Goal: Transaction & Acquisition: Purchase product/service

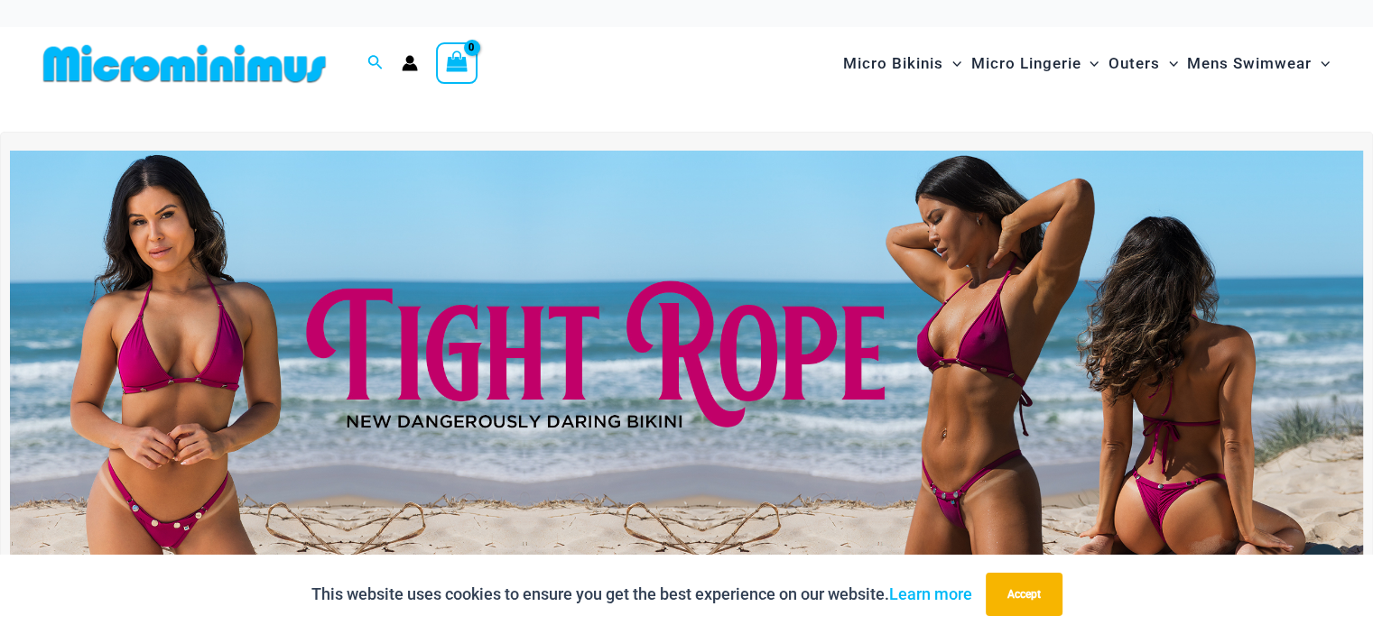
click at [600, 336] on img at bounding box center [686, 380] width 1353 height 459
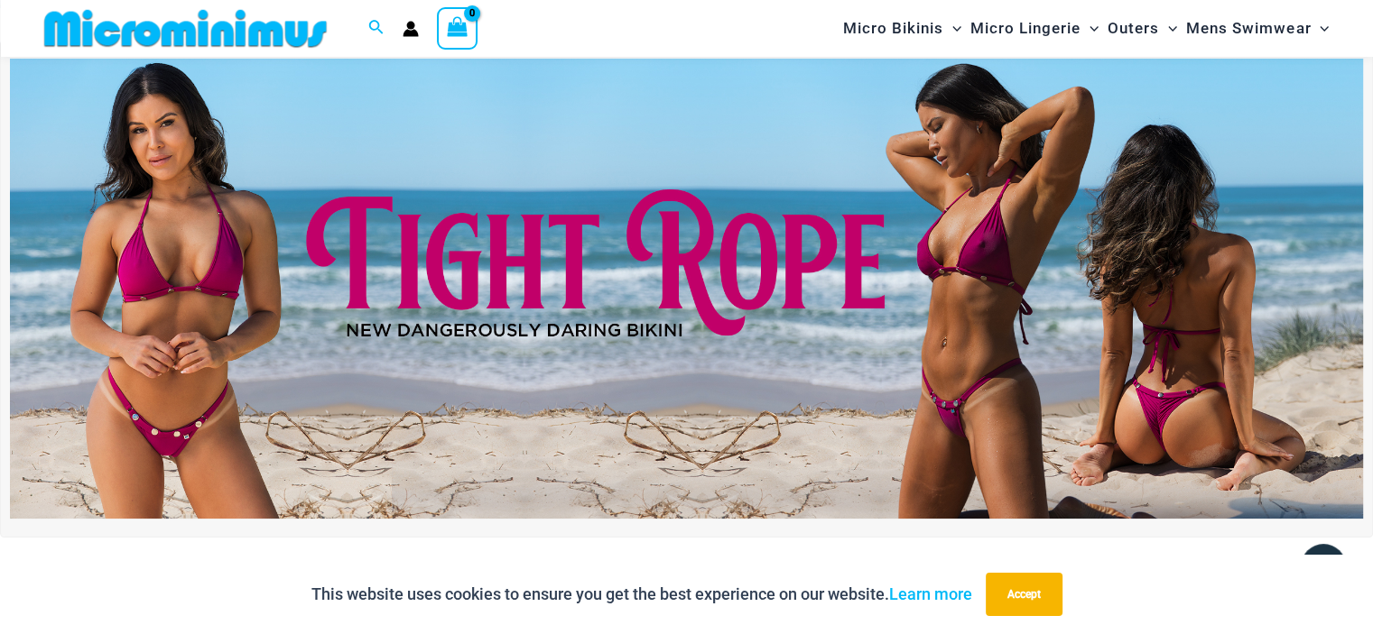
scroll to position [256, 0]
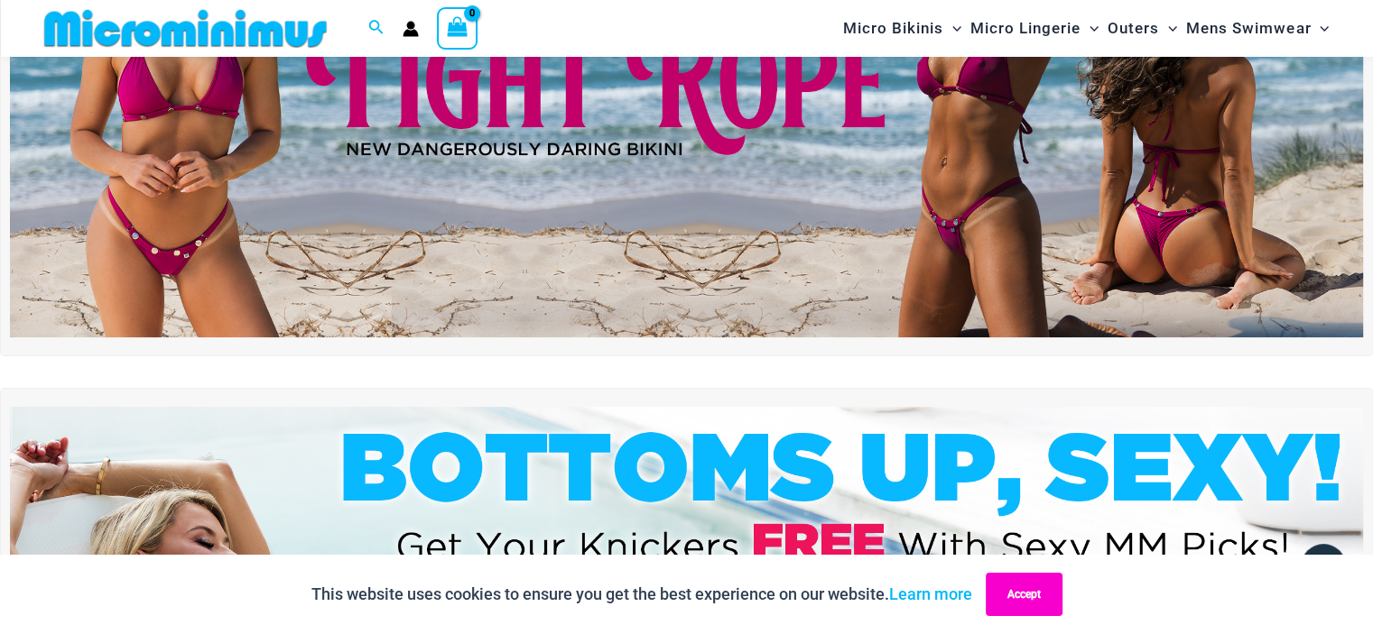
drag, startPoint x: 1004, startPoint y: 585, endPoint x: 985, endPoint y: 571, distance: 23.3
click at [1004, 585] on button "Accept" at bounding box center [1024, 594] width 77 height 43
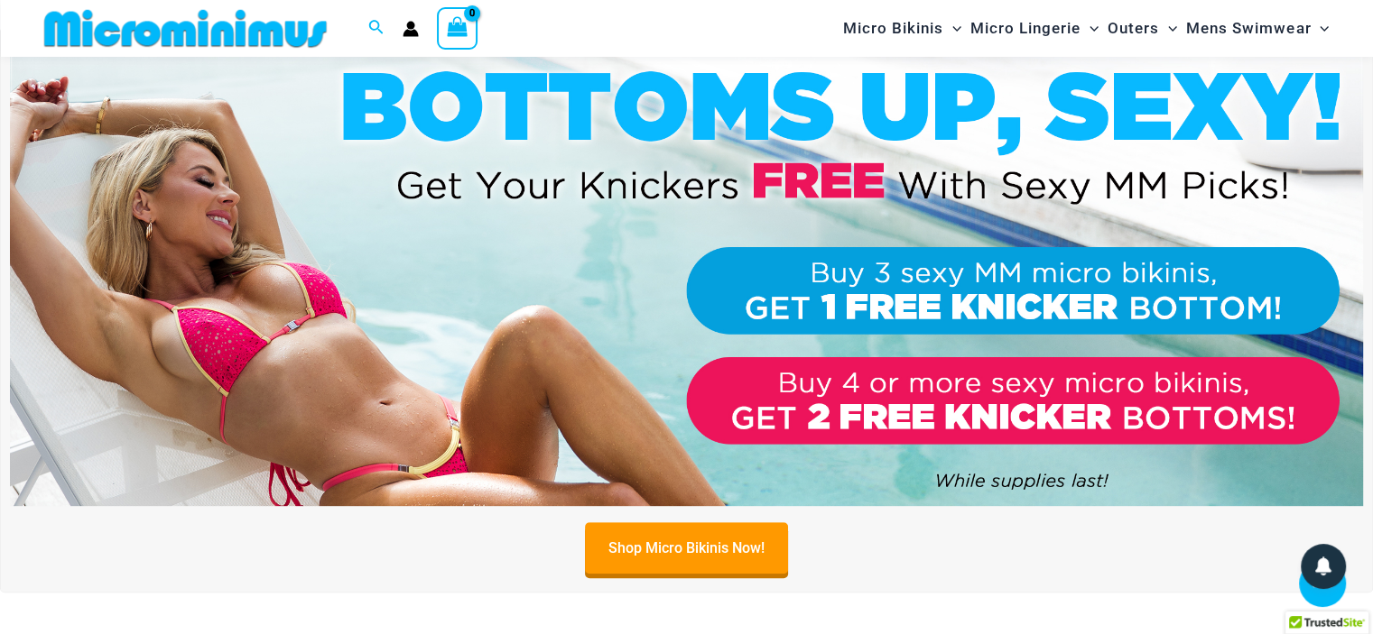
scroll to position [708, 0]
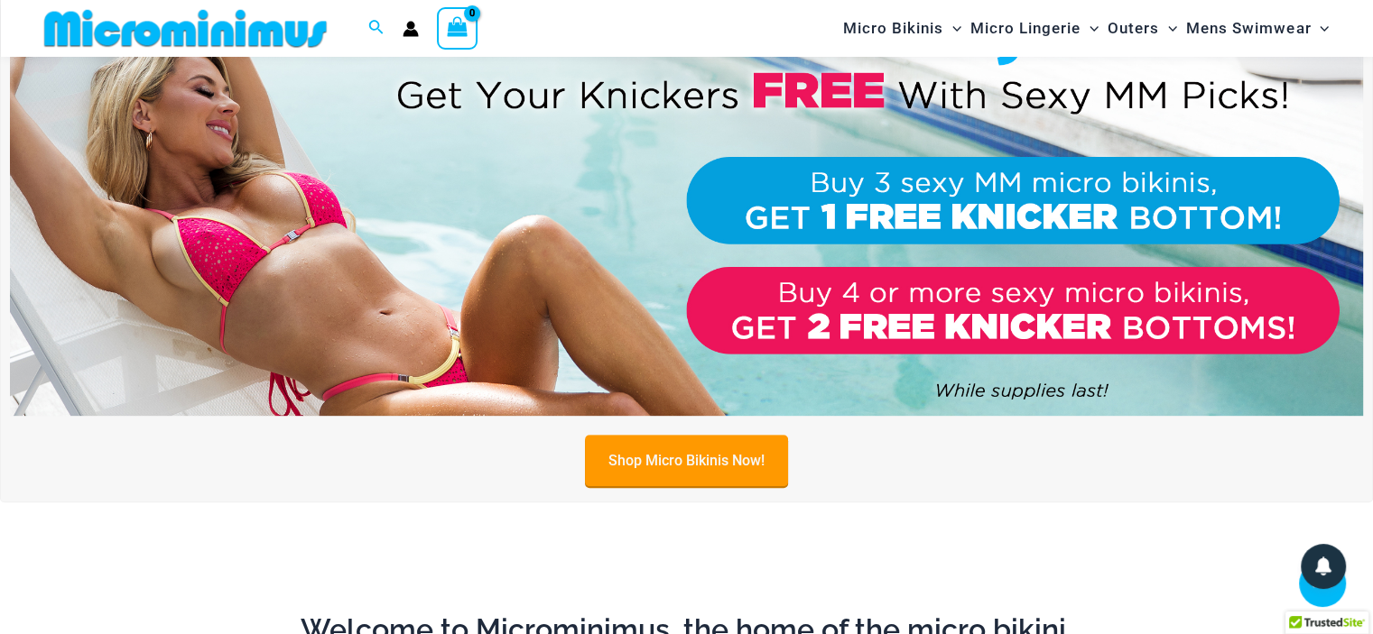
click at [712, 453] on link "Shop Micro Bikinis Now!" at bounding box center [686, 460] width 203 height 51
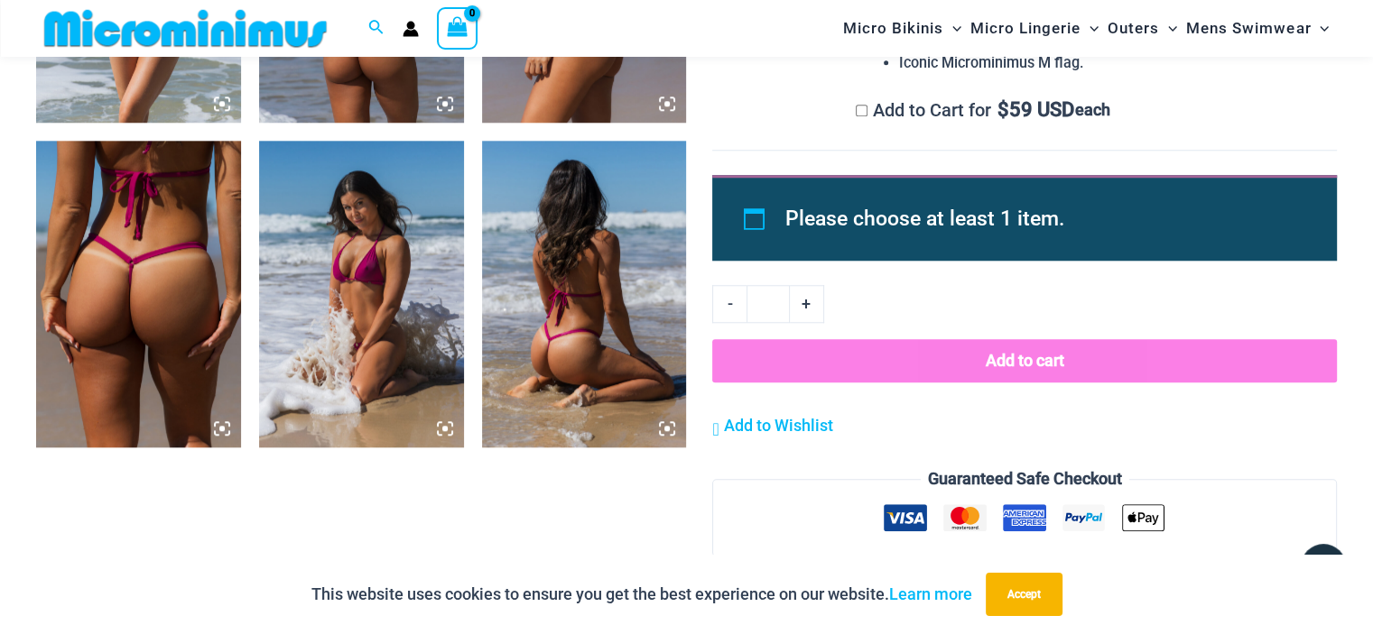
scroll to position [1699, 0]
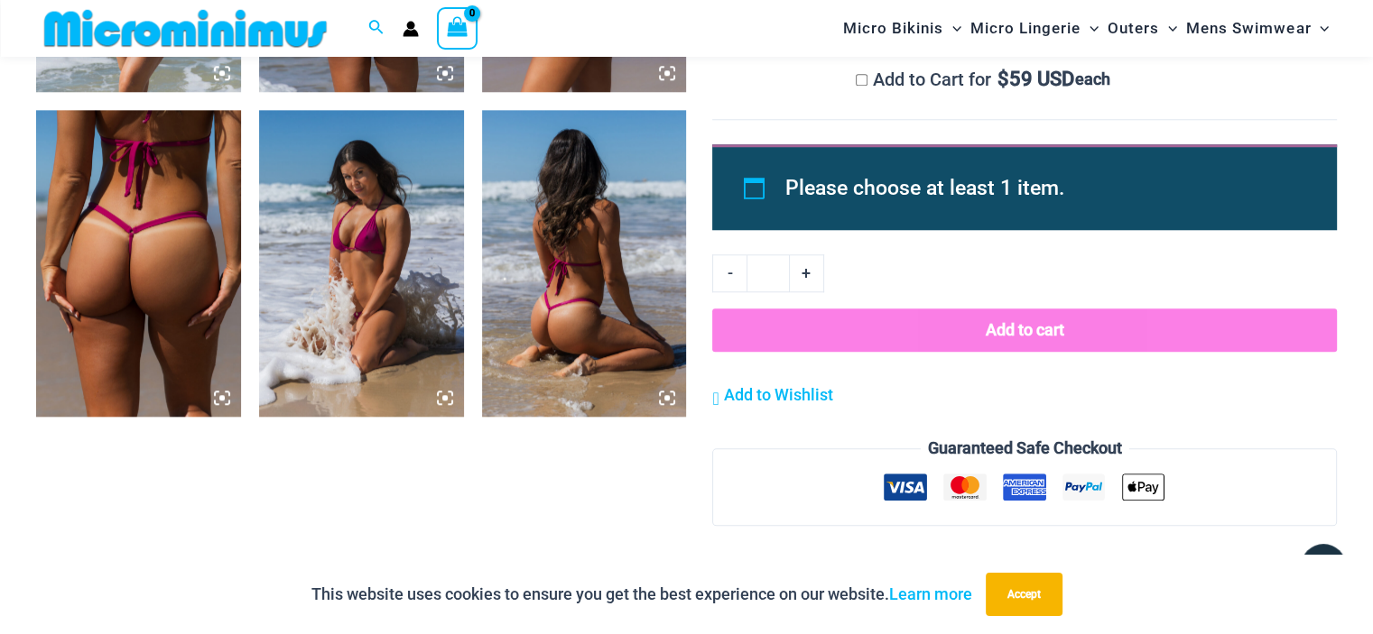
click at [220, 390] on icon at bounding box center [222, 398] width 16 height 16
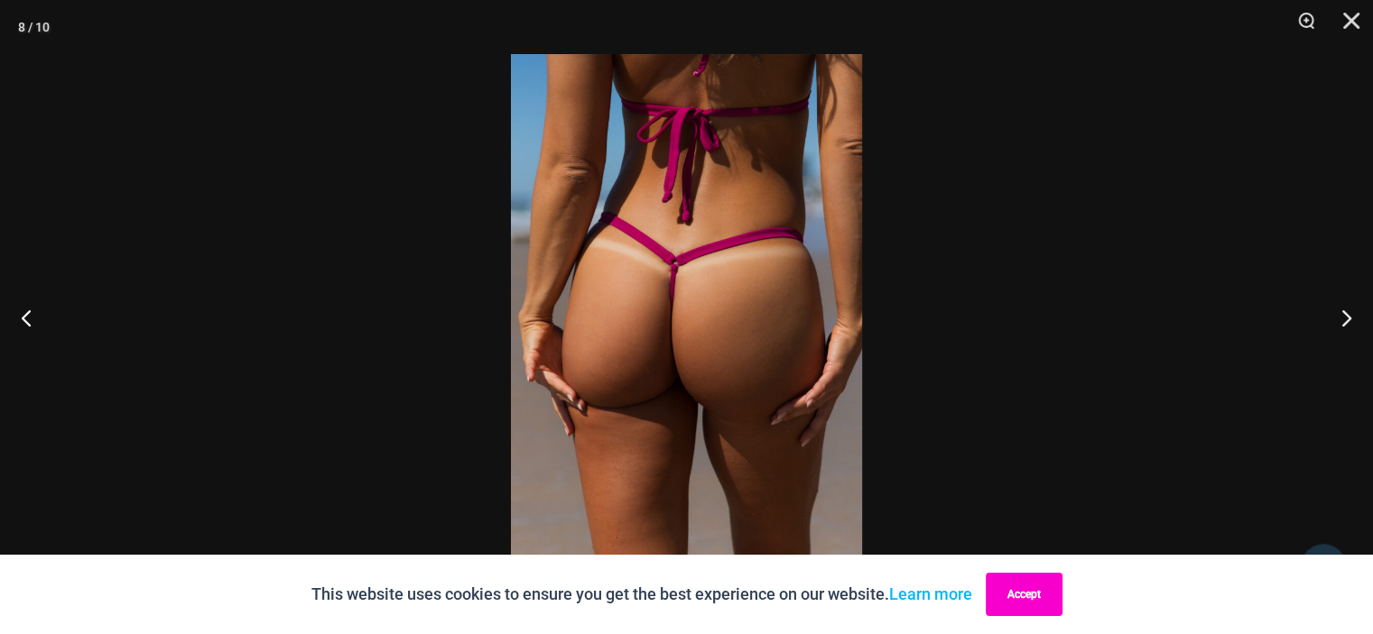
click at [1013, 605] on button "Accept" at bounding box center [1024, 594] width 77 height 43
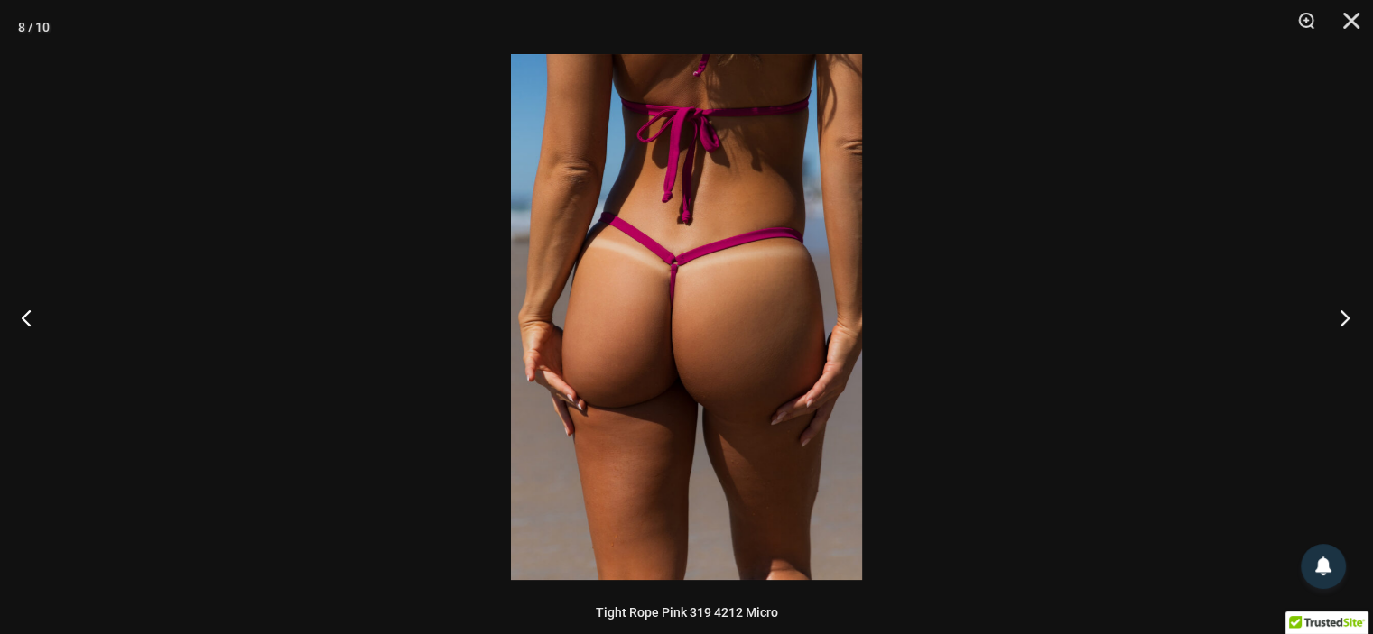
click at [1347, 317] on button "Next" at bounding box center [1339, 318] width 68 height 90
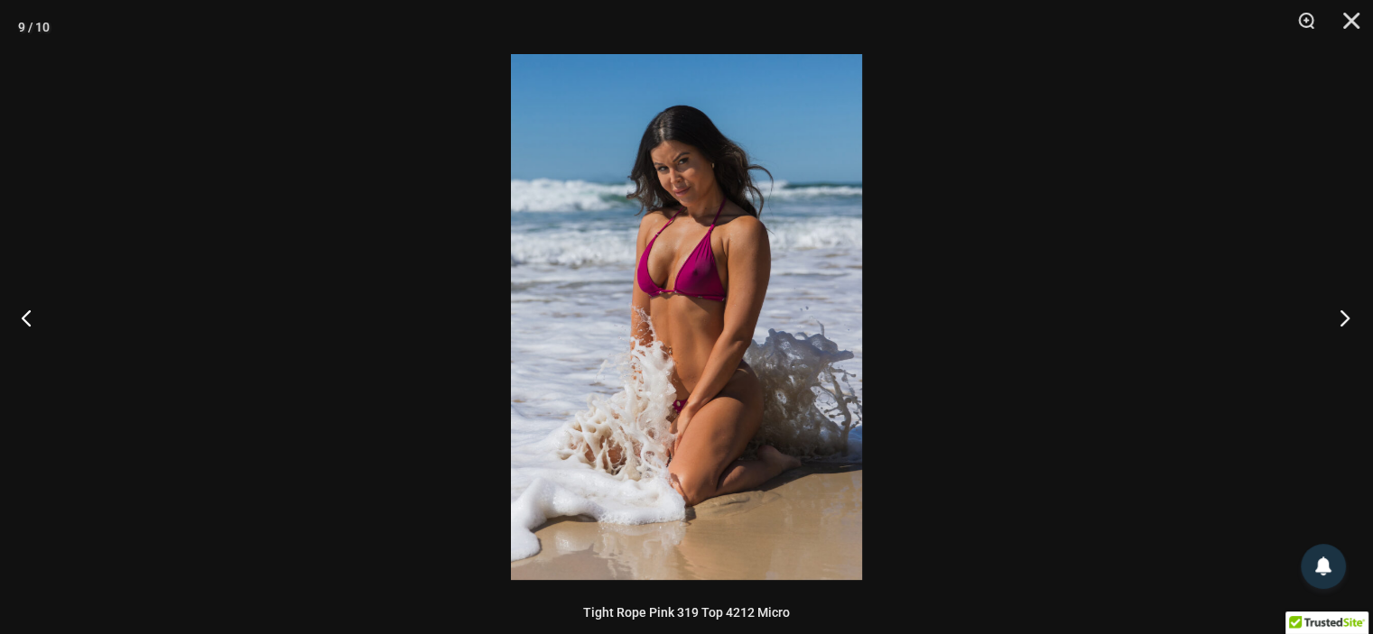
click at [1347, 317] on button "Next" at bounding box center [1339, 318] width 68 height 90
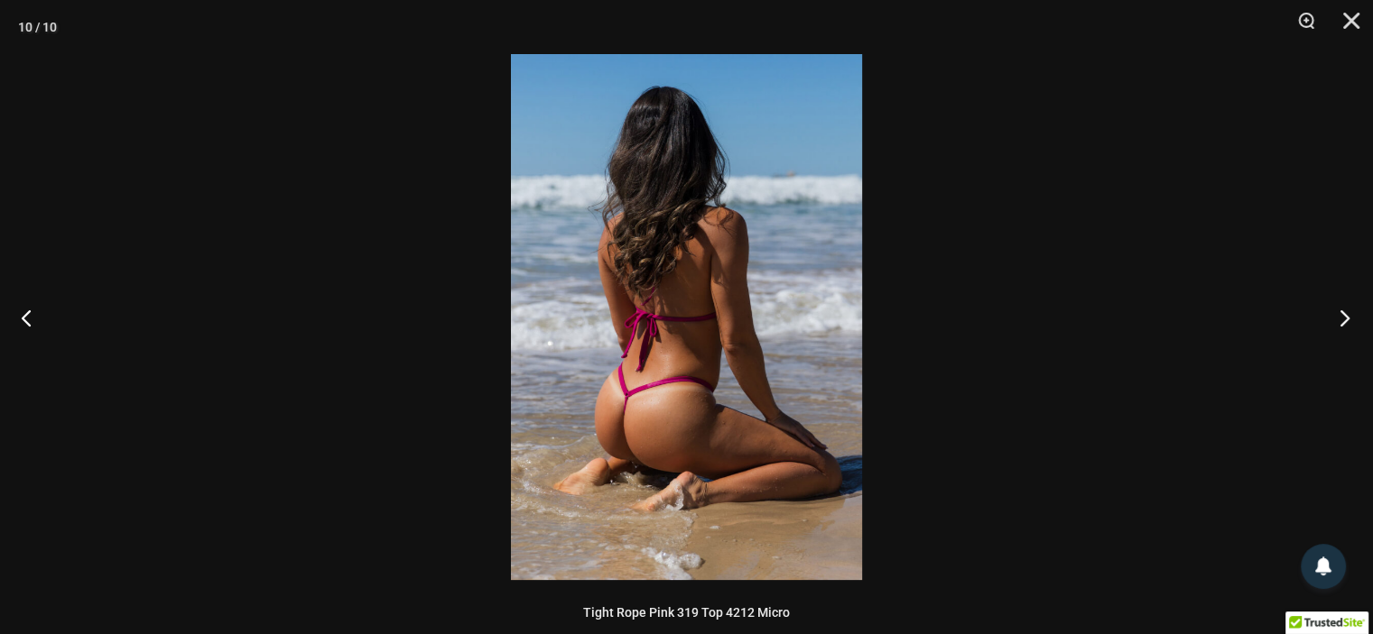
click at [1347, 313] on button "Next" at bounding box center [1339, 318] width 68 height 90
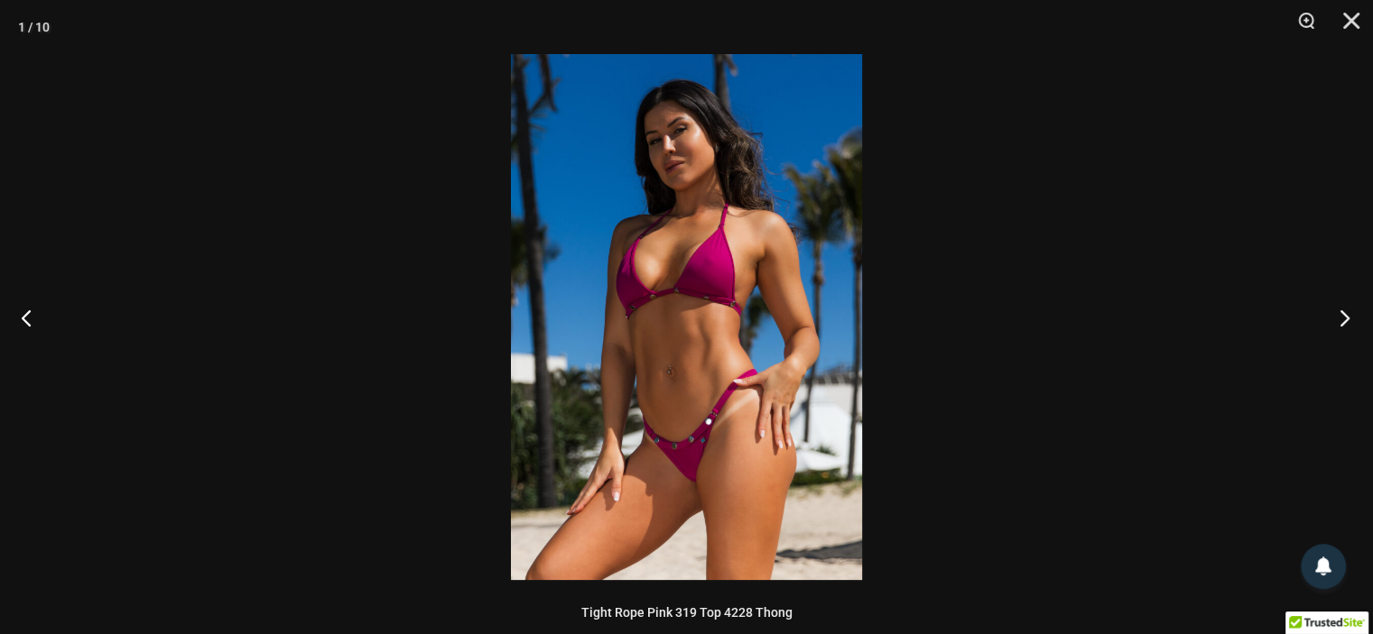
click at [1347, 313] on button "Next" at bounding box center [1339, 318] width 68 height 90
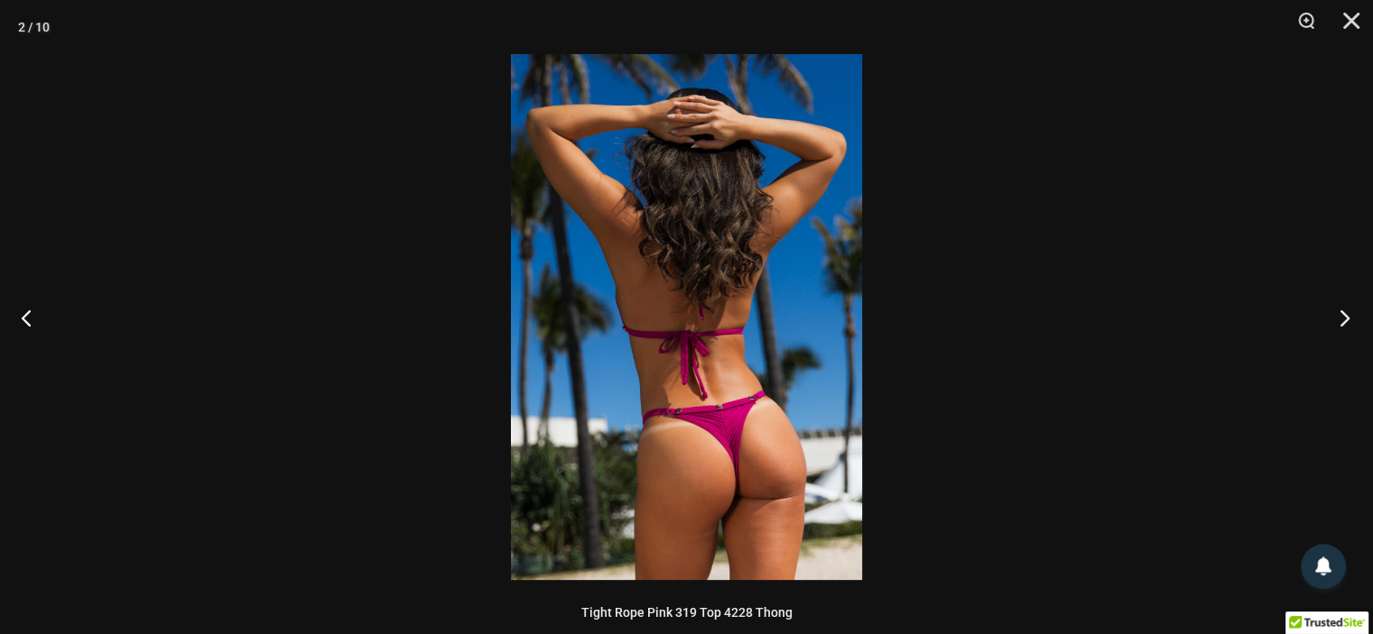
click at [1347, 313] on button "Next" at bounding box center [1339, 318] width 68 height 90
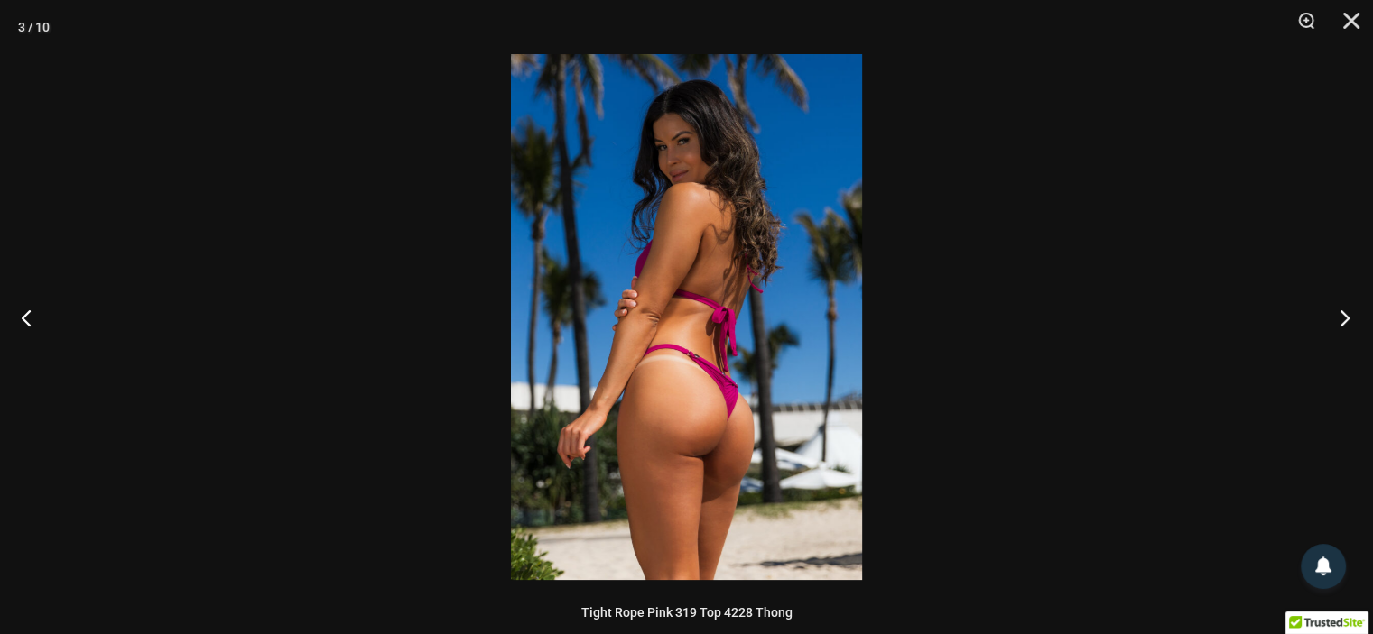
click at [1347, 313] on button "Next" at bounding box center [1339, 318] width 68 height 90
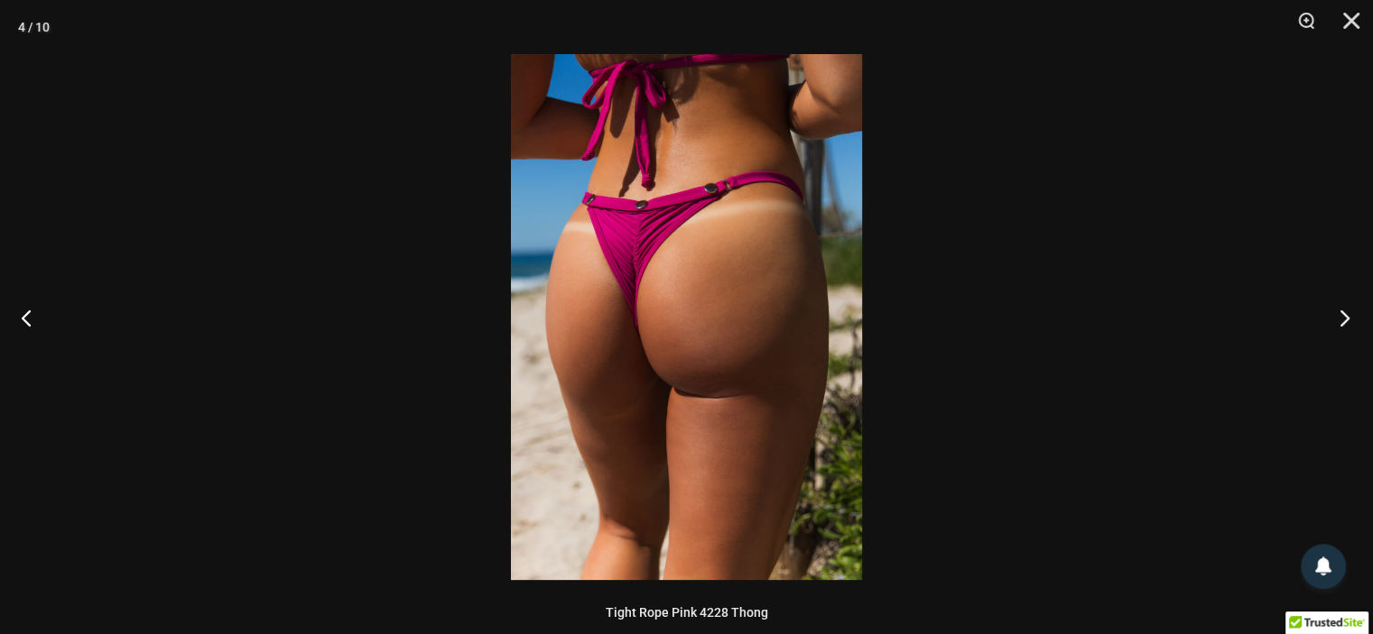
click at [1347, 313] on button "Next" at bounding box center [1339, 318] width 68 height 90
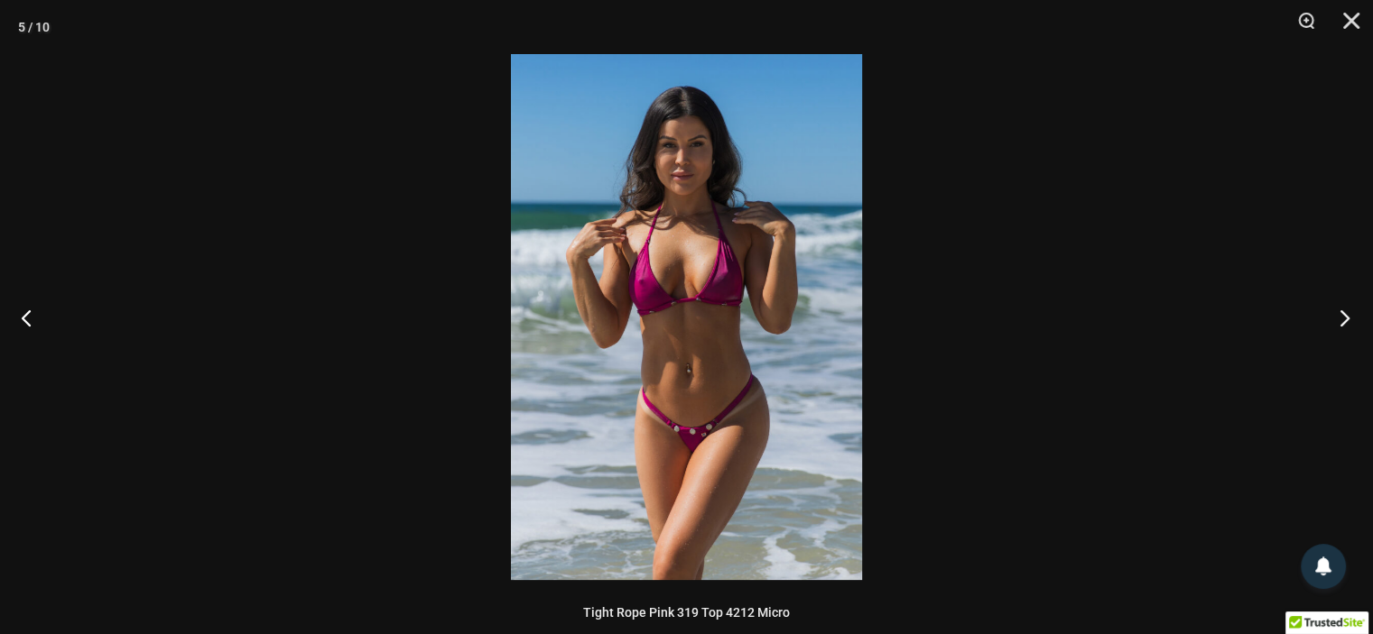
click at [1347, 313] on button "Next" at bounding box center [1339, 318] width 68 height 90
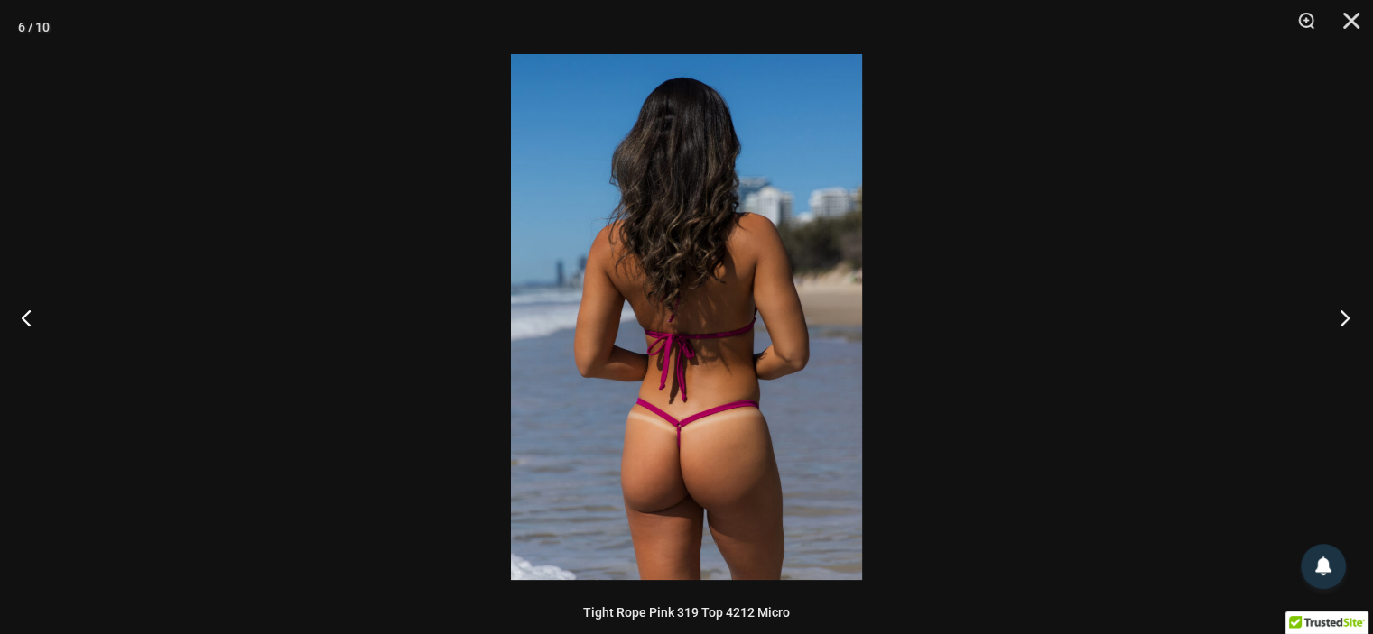
click at [1347, 313] on button "Next" at bounding box center [1339, 318] width 68 height 90
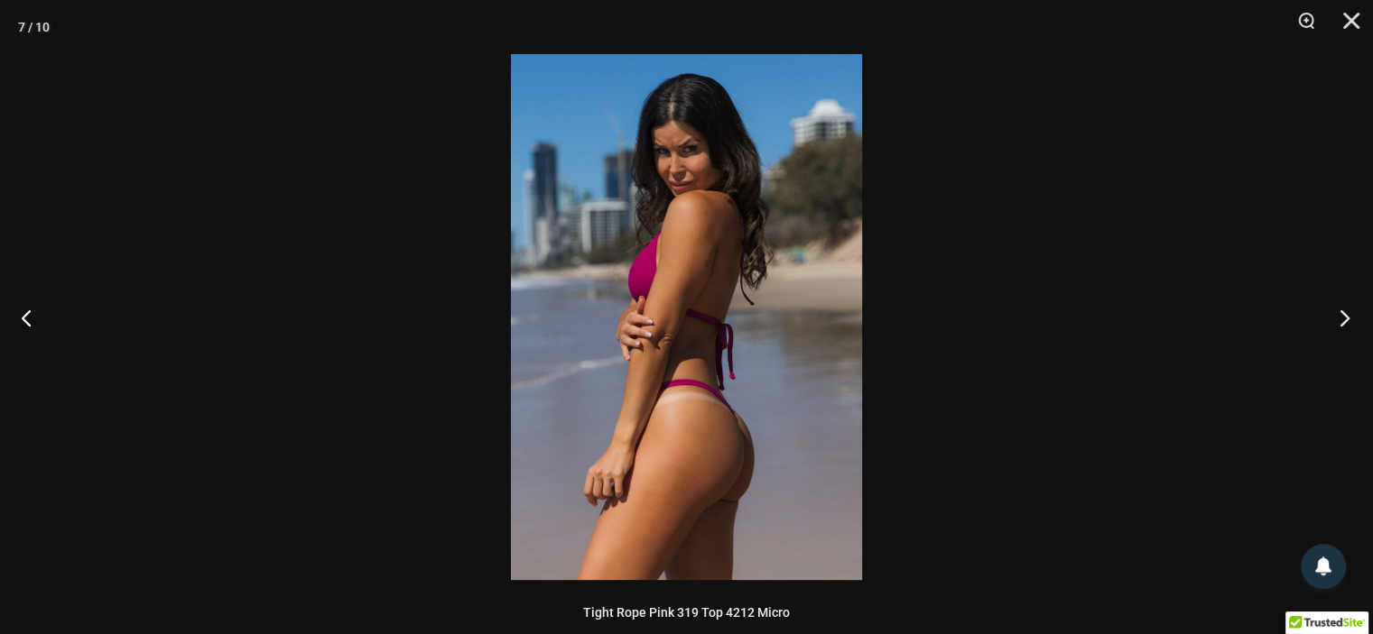
click at [1347, 313] on button "Next" at bounding box center [1339, 318] width 68 height 90
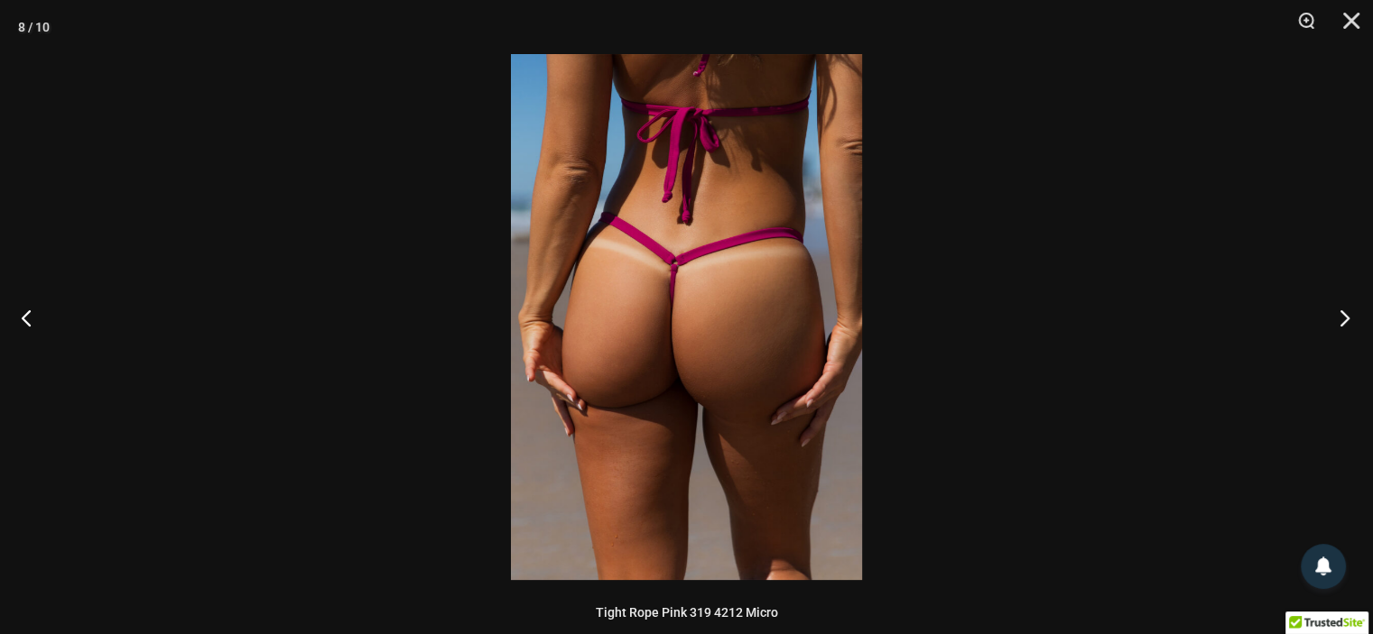
click at [1347, 313] on button "Next" at bounding box center [1339, 318] width 68 height 90
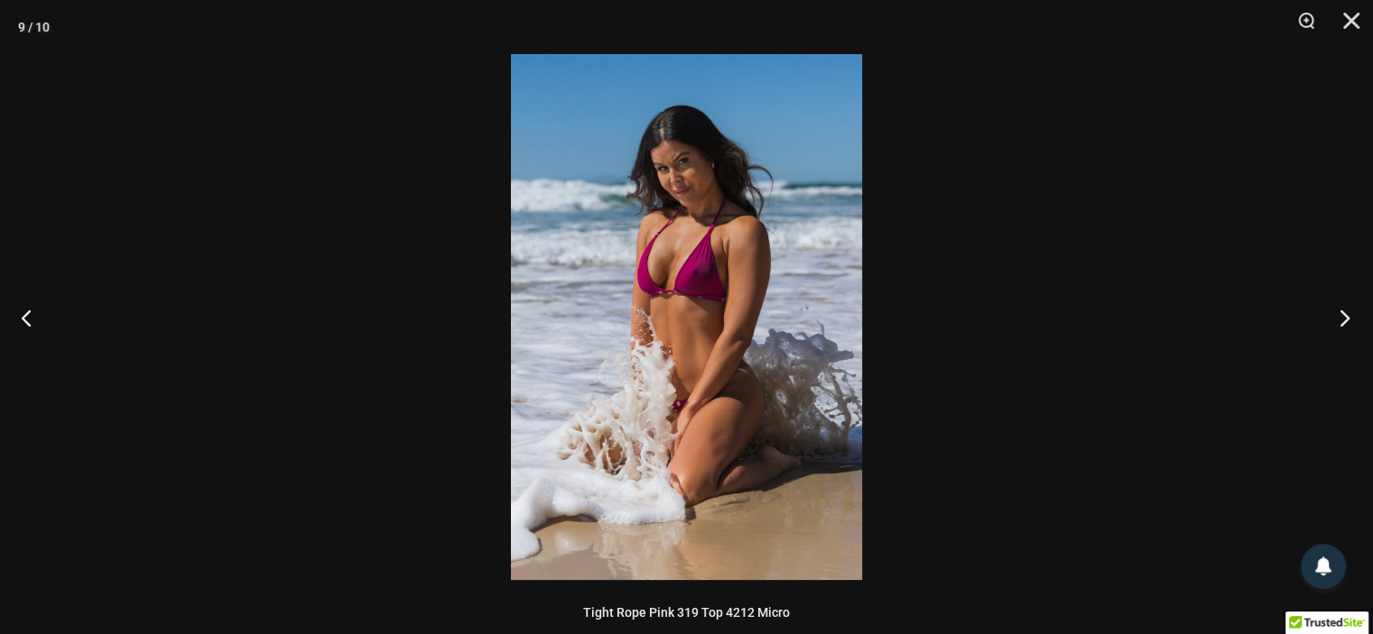
click at [1347, 313] on button "Next" at bounding box center [1339, 318] width 68 height 90
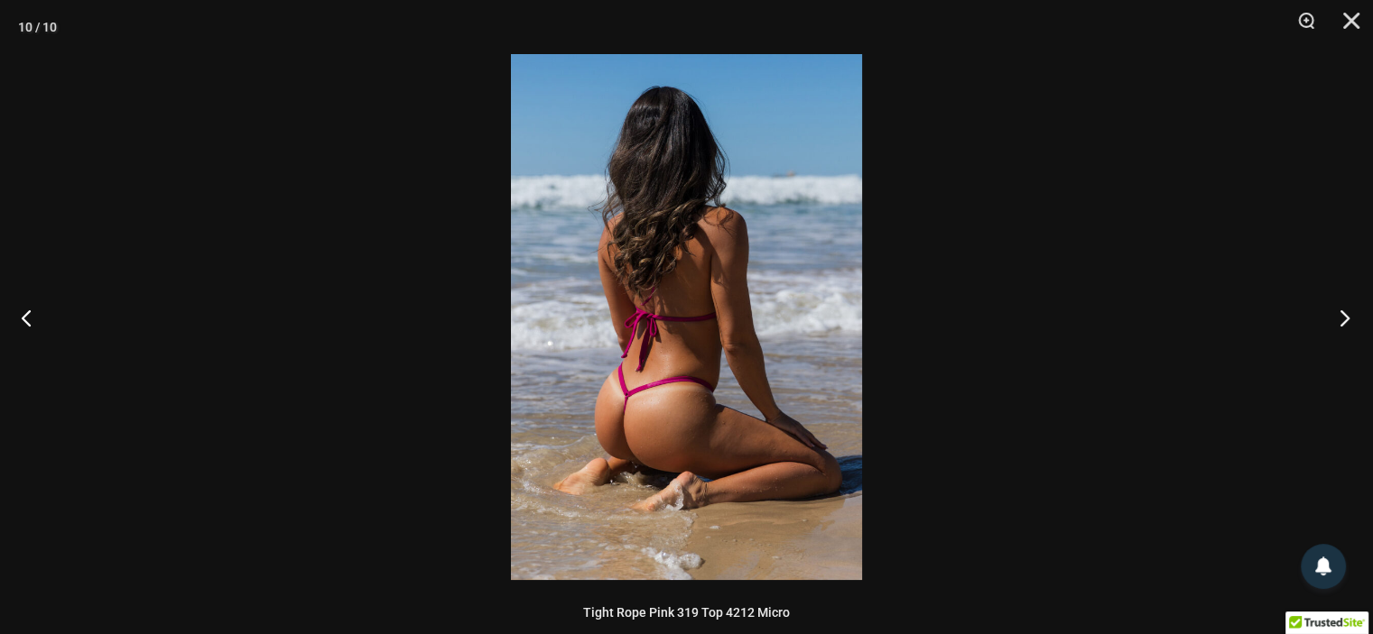
click at [1347, 313] on button "Next" at bounding box center [1339, 318] width 68 height 90
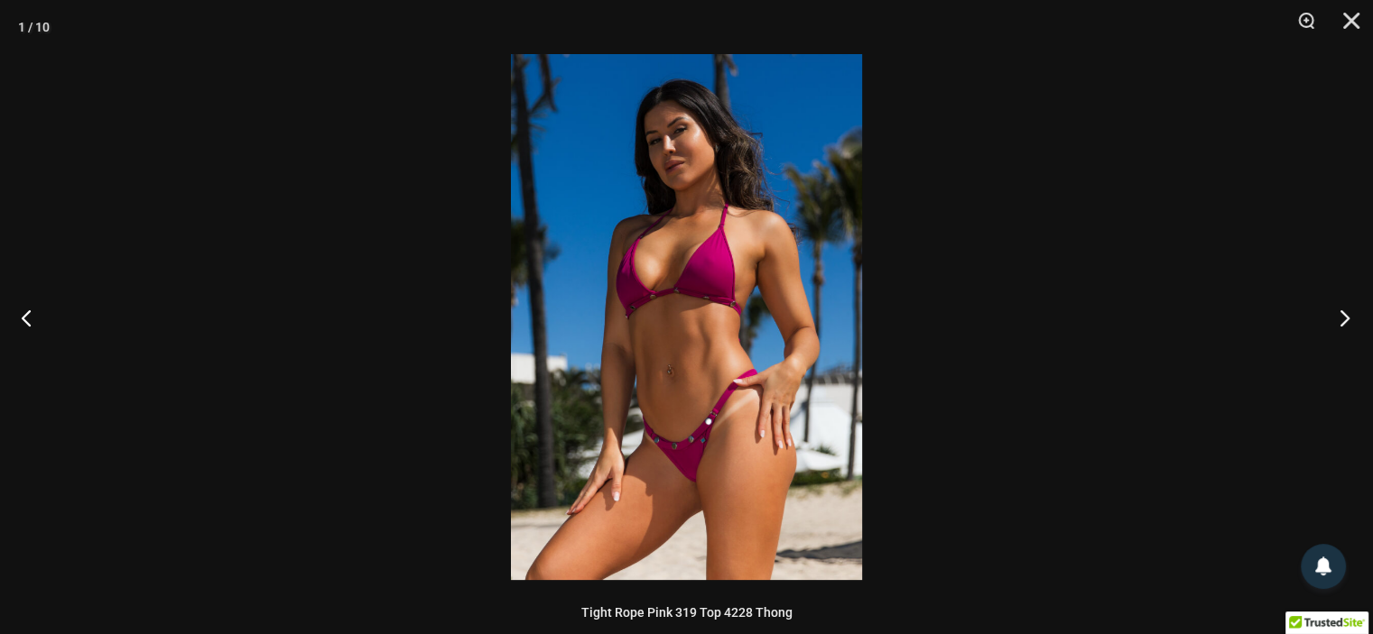
click at [1347, 313] on button "Next" at bounding box center [1339, 318] width 68 height 90
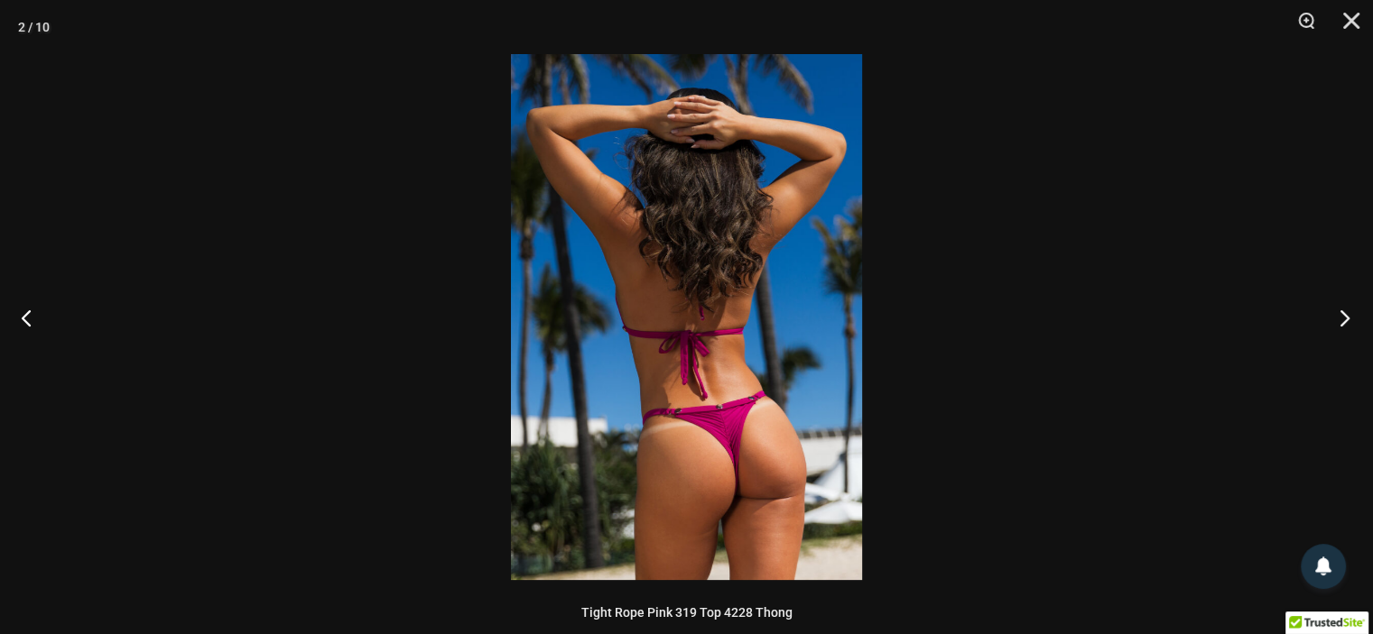
click at [1347, 313] on button "Next" at bounding box center [1339, 318] width 68 height 90
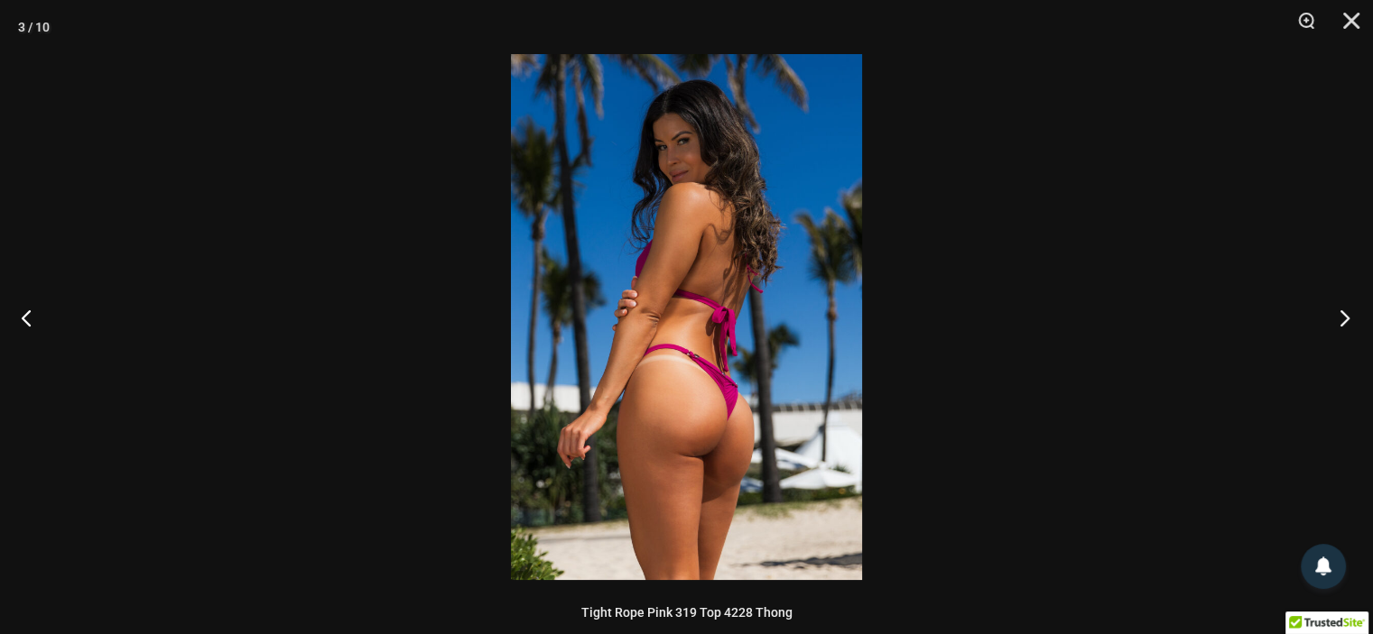
click at [1347, 313] on button "Next" at bounding box center [1339, 318] width 68 height 90
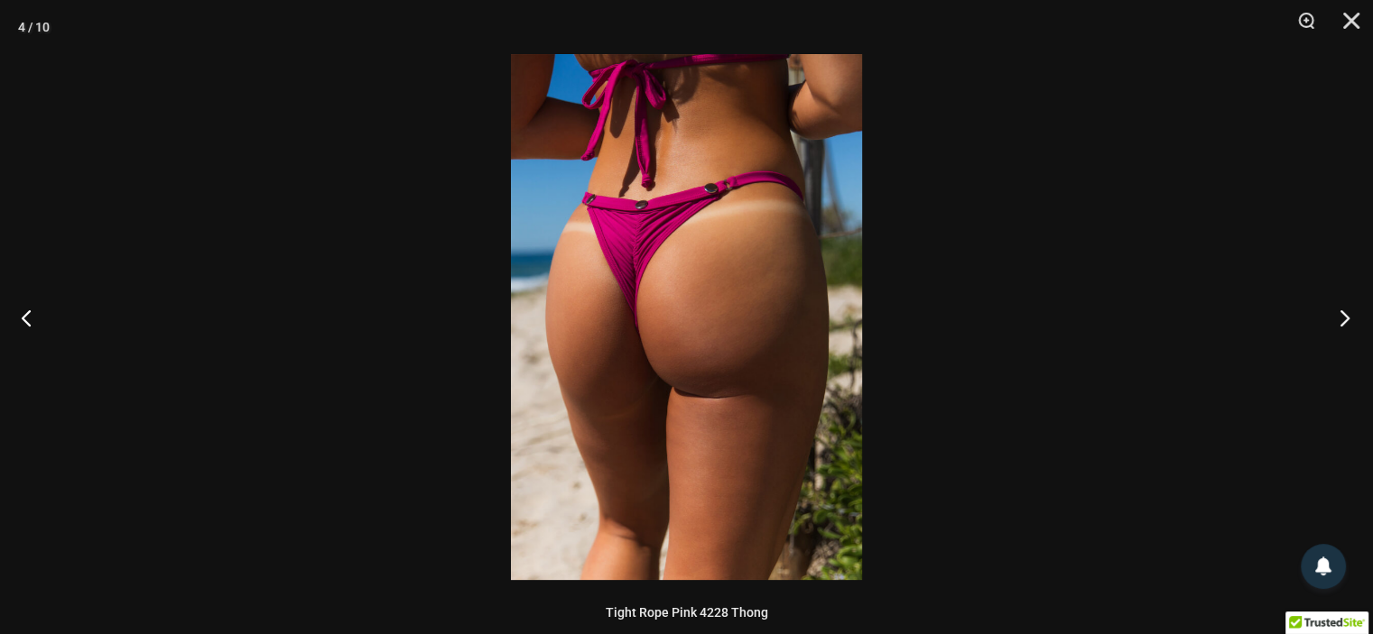
click at [1347, 313] on button "Next" at bounding box center [1339, 318] width 68 height 90
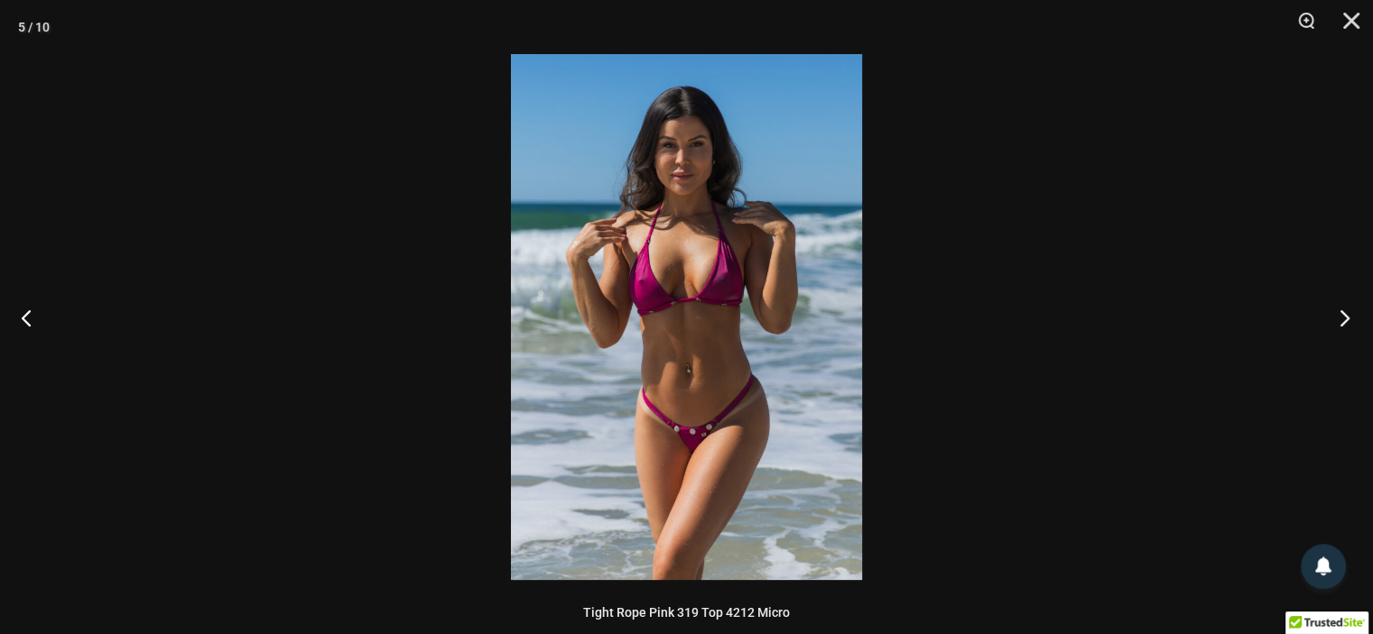
click at [1347, 313] on button "Next" at bounding box center [1339, 318] width 68 height 90
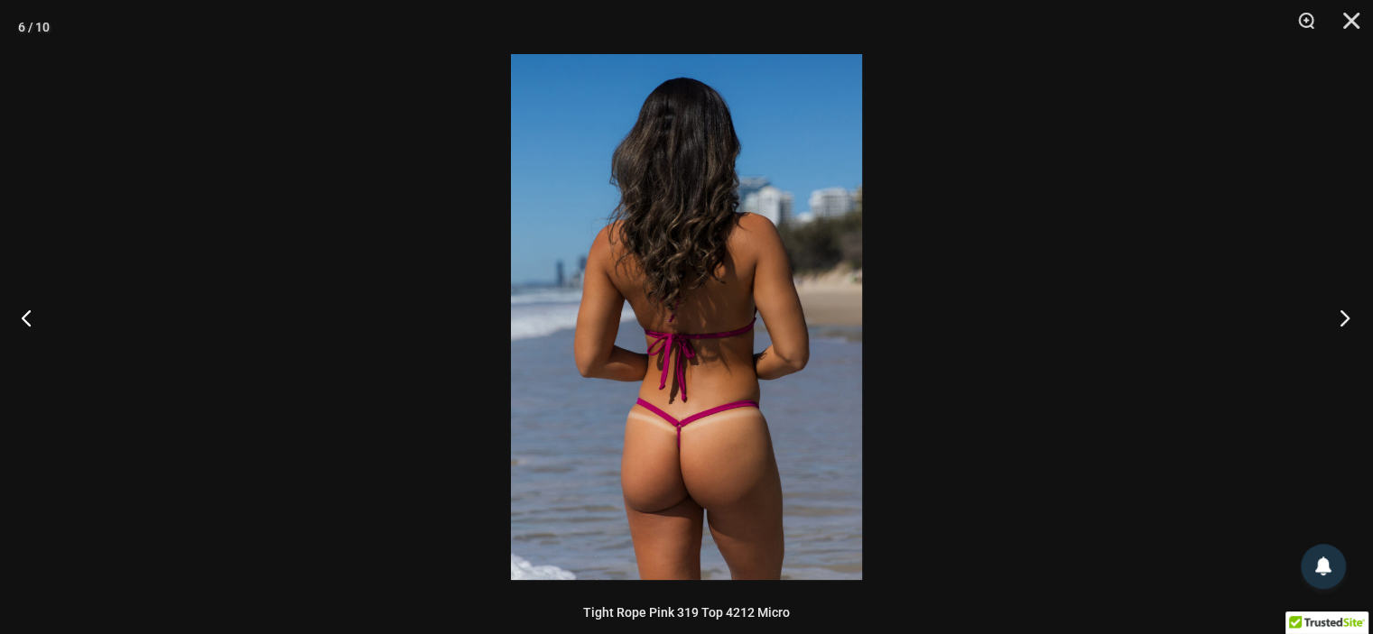
click at [1347, 313] on button "Next" at bounding box center [1339, 318] width 68 height 90
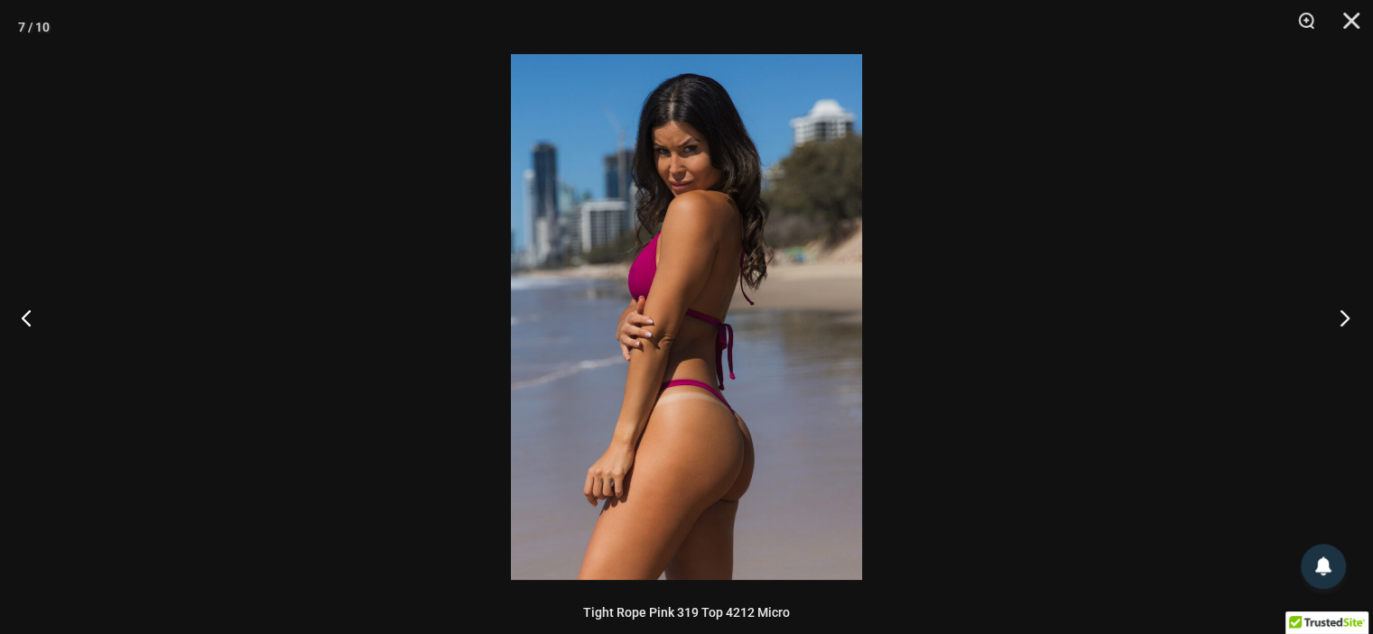
click at [1347, 309] on button "Next" at bounding box center [1339, 318] width 68 height 90
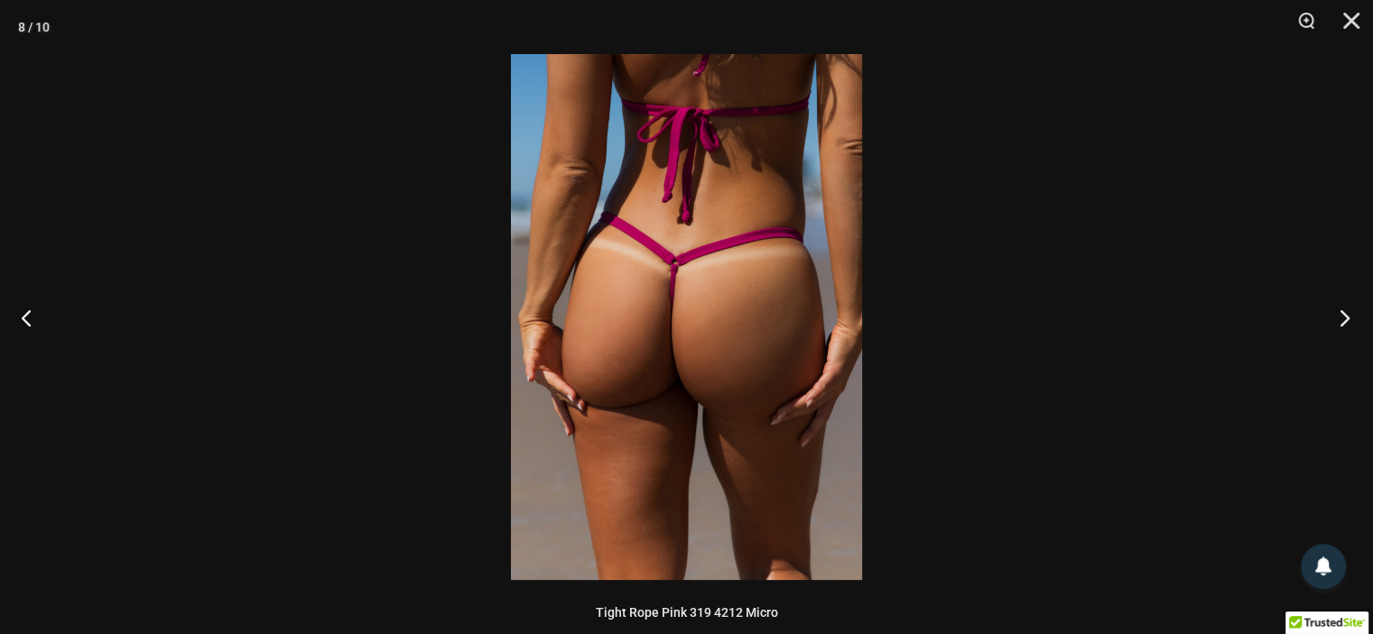
click at [1347, 309] on button "Next" at bounding box center [1339, 318] width 68 height 90
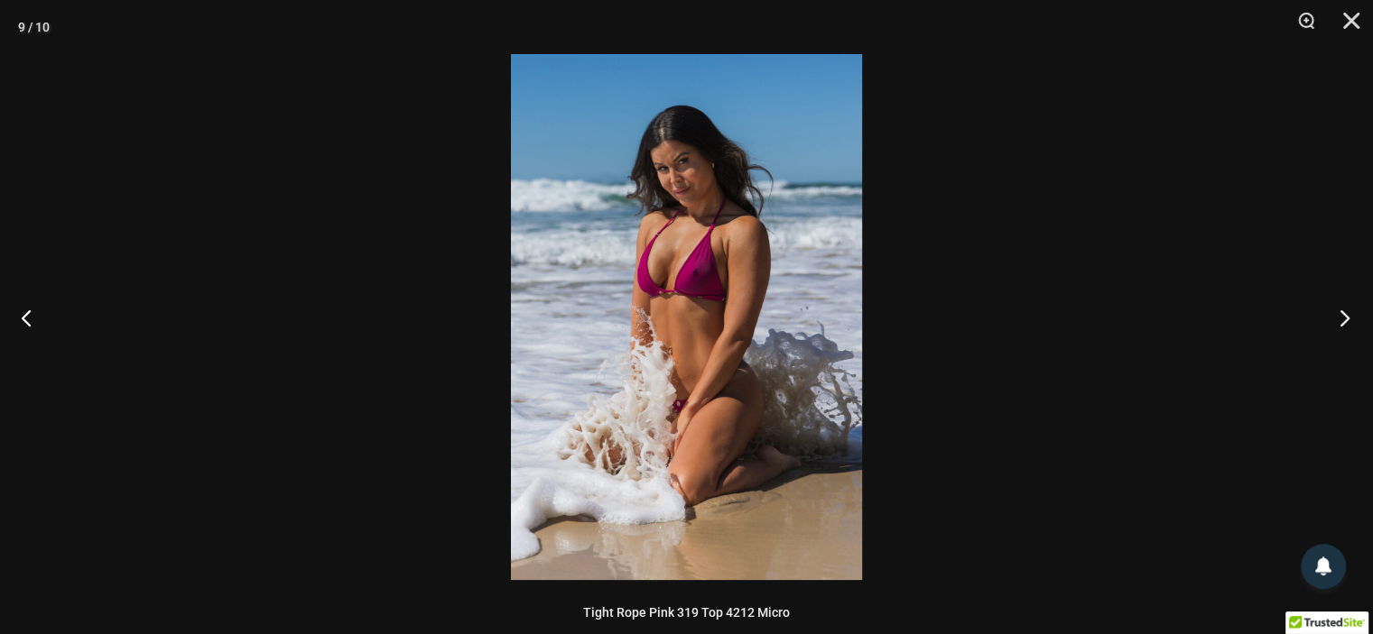
click at [1347, 309] on button "Next" at bounding box center [1339, 318] width 68 height 90
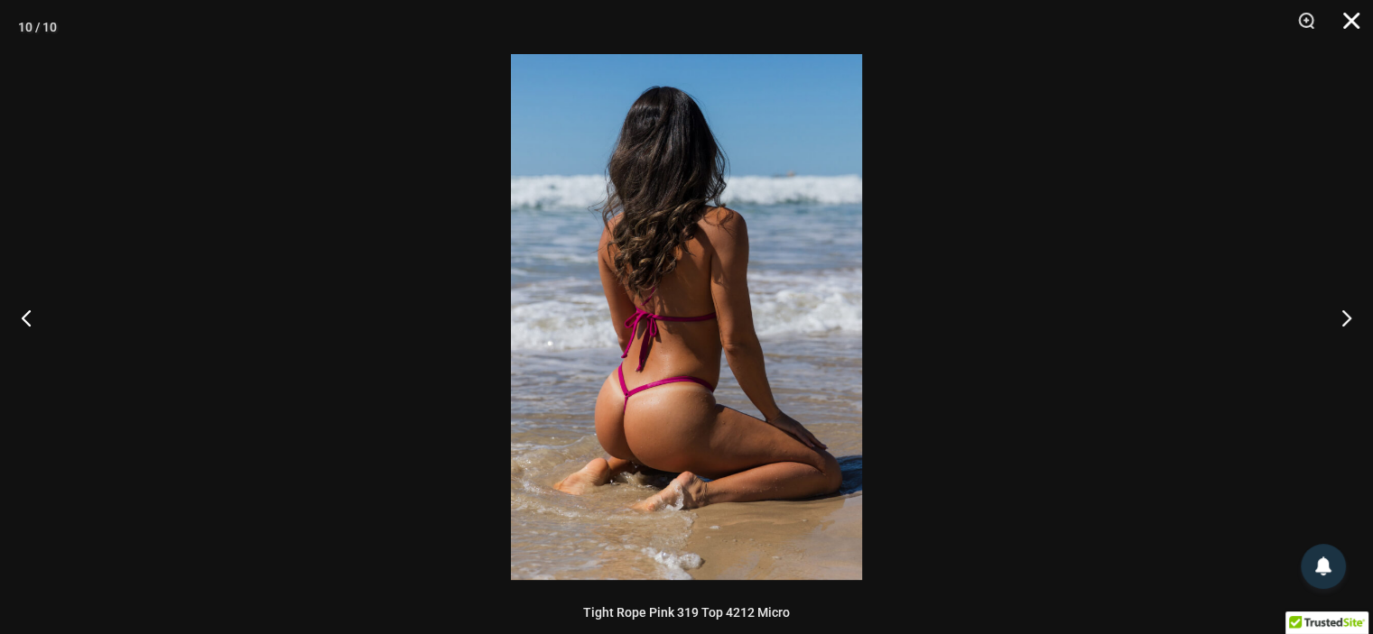
click at [1348, 26] on button "Close" at bounding box center [1344, 27] width 45 height 54
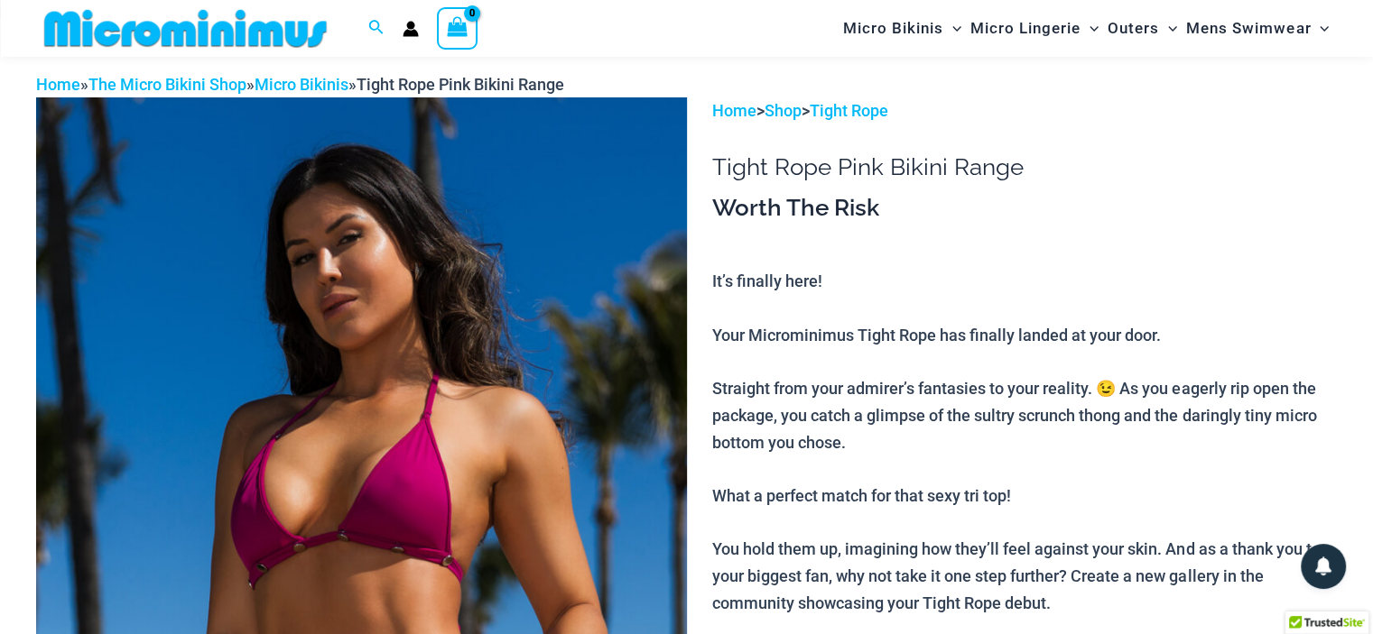
scroll to position [0, 0]
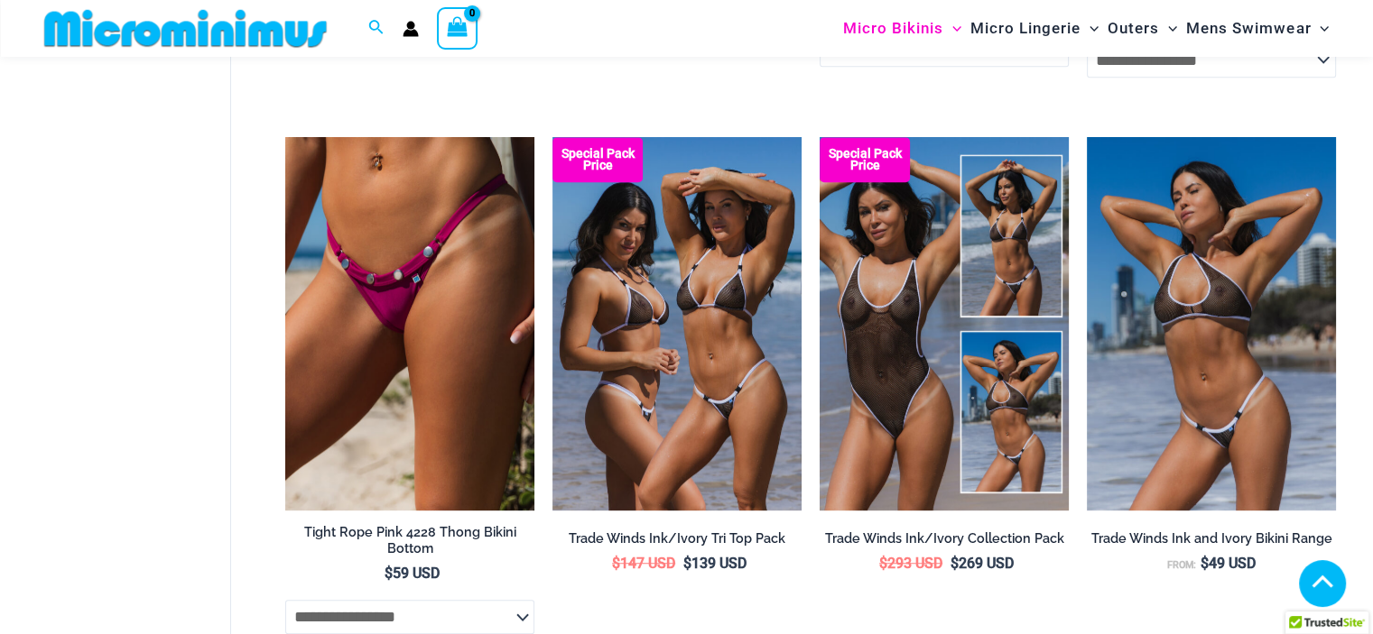
scroll to position [1157, 0]
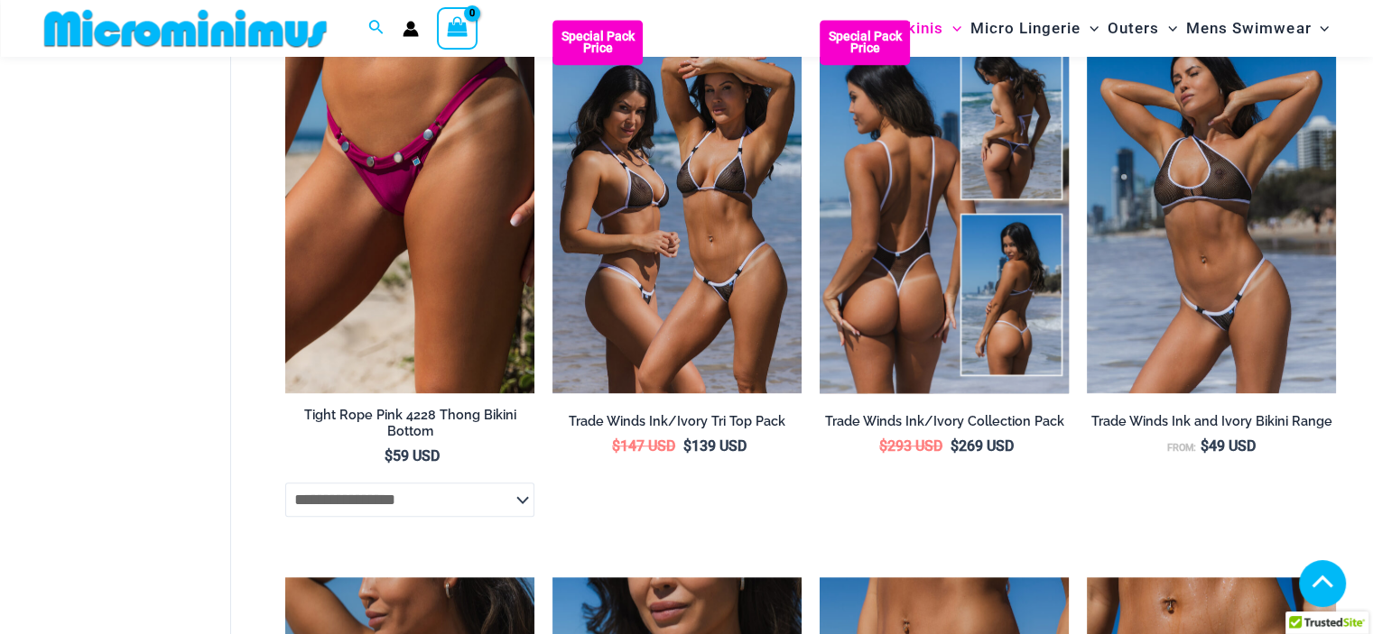
click at [885, 208] on img at bounding box center [943, 207] width 249 height 374
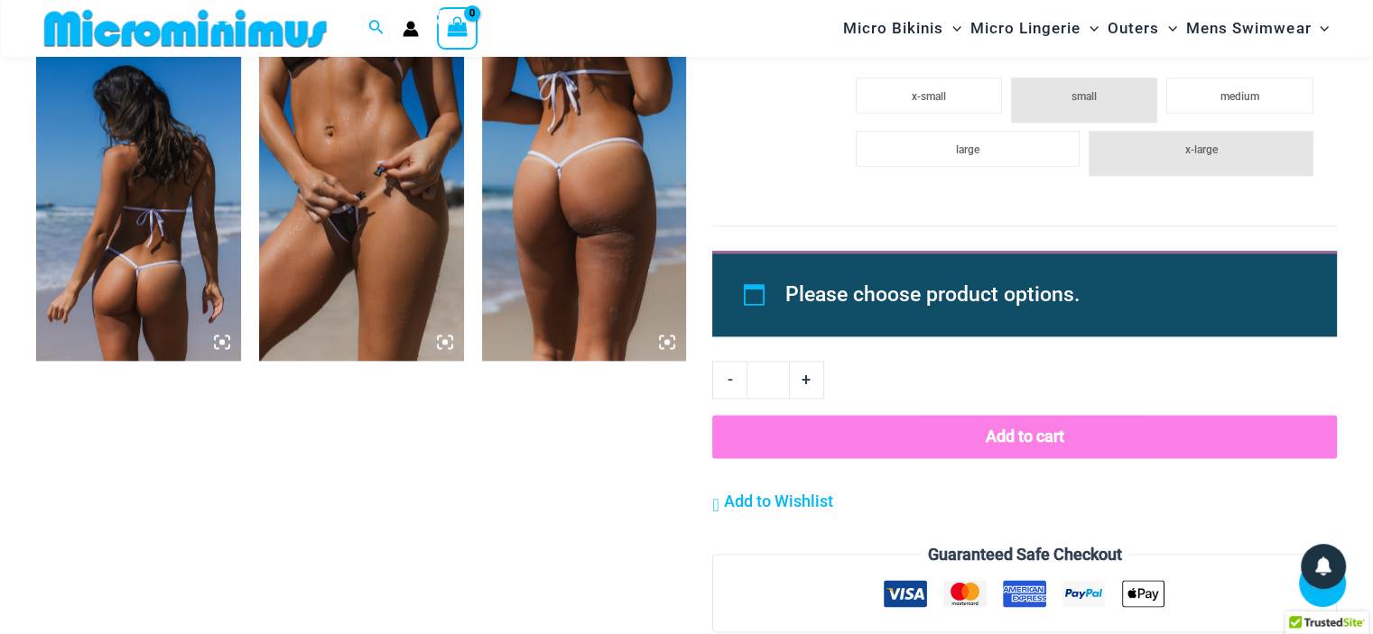
scroll to position [2431, 0]
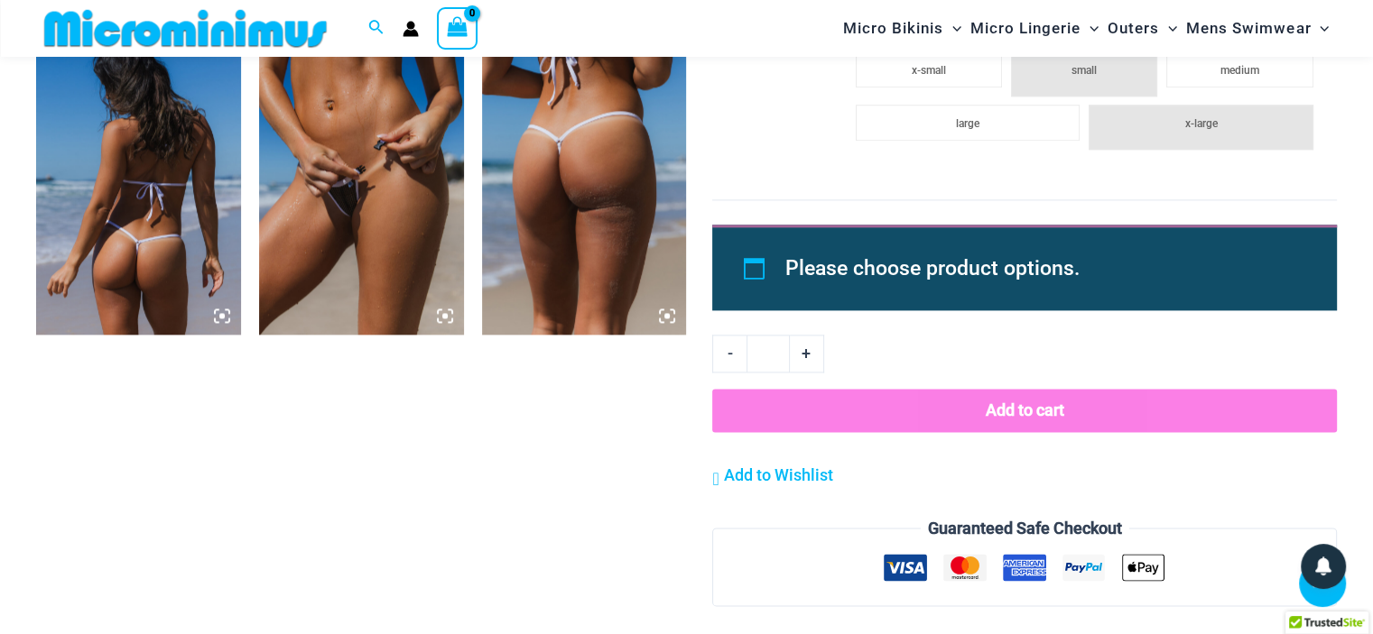
click at [345, 171] on img at bounding box center [361, 181] width 205 height 307
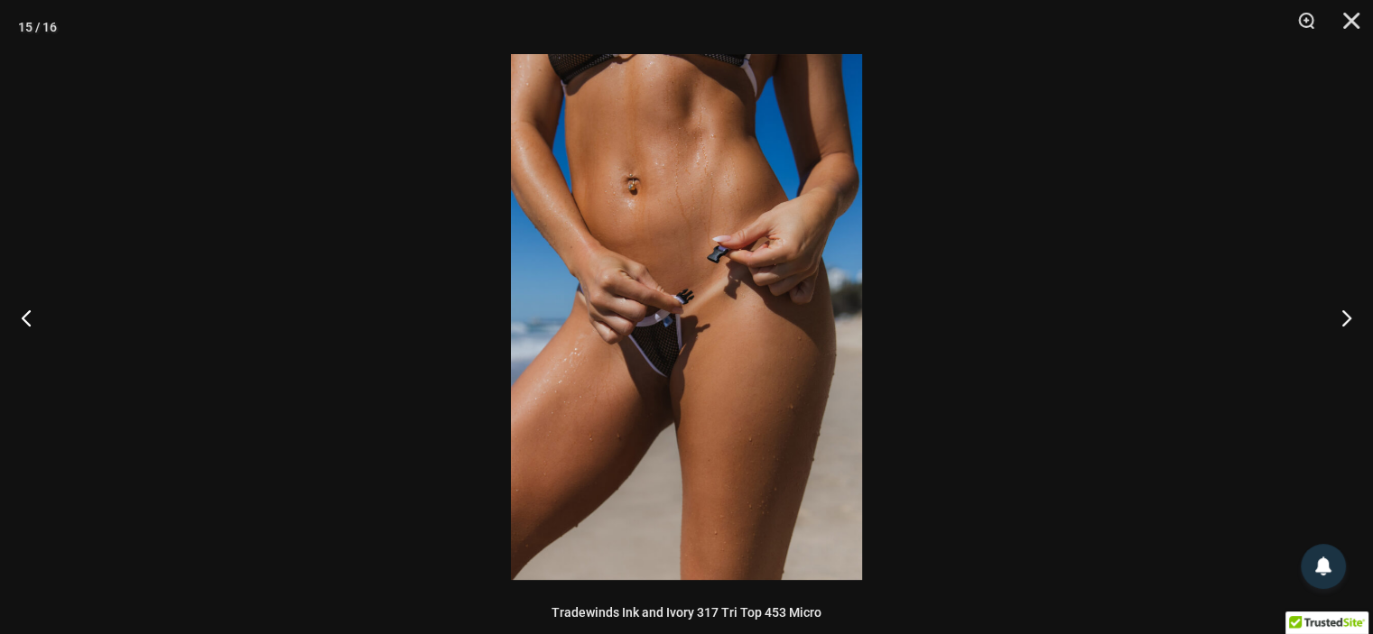
click at [716, 329] on img at bounding box center [686, 317] width 351 height 526
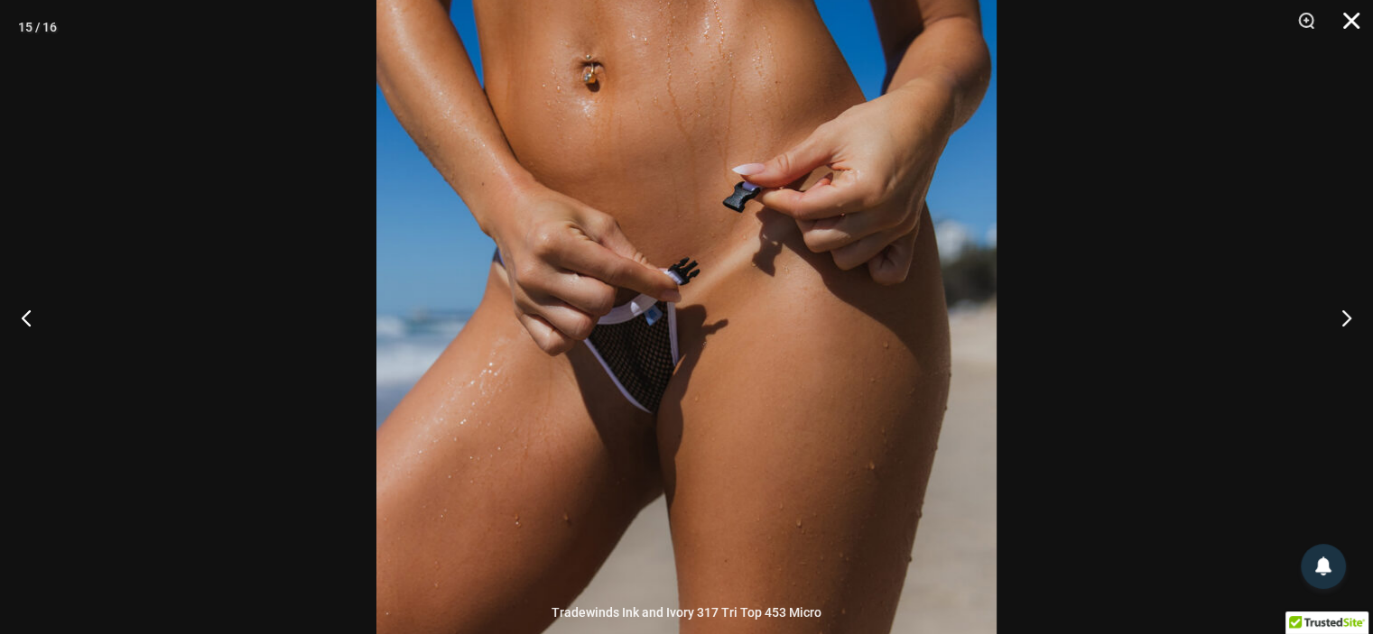
click at [1344, 17] on button "Close" at bounding box center [1344, 27] width 45 height 54
